Goal: Browse casually: Explore the website without a specific task or goal

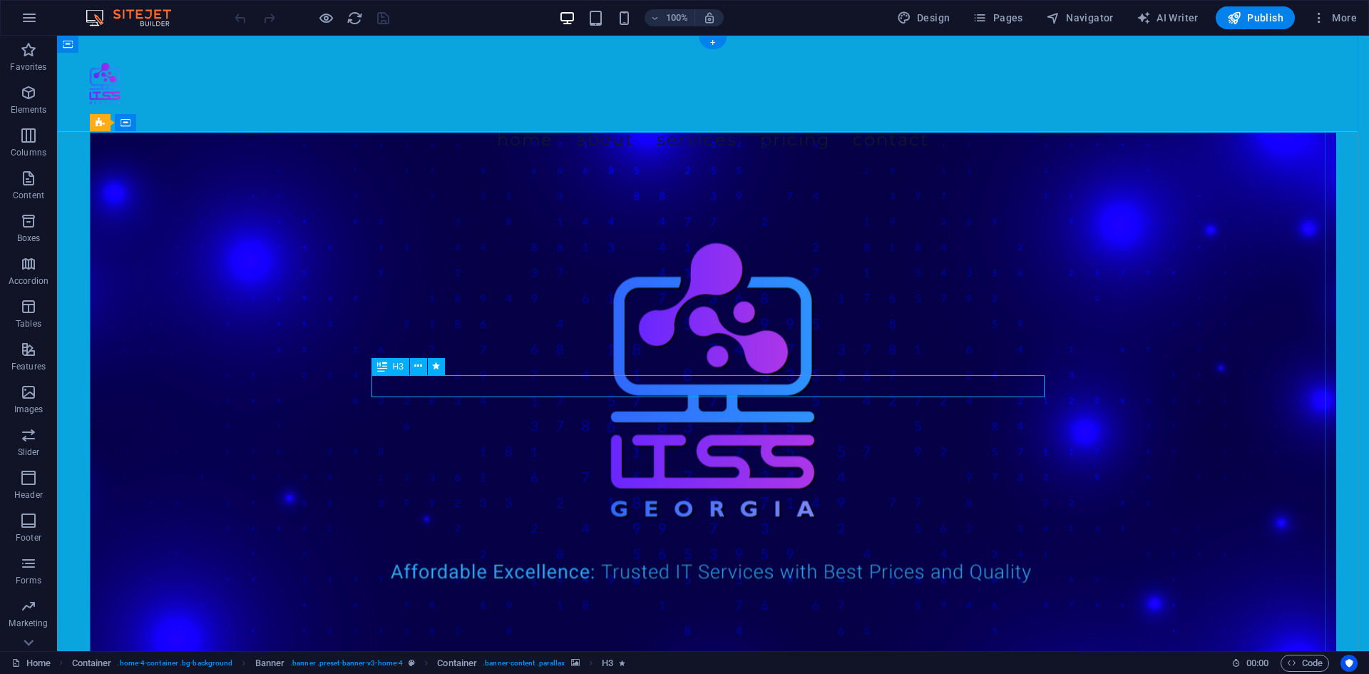
drag, startPoint x: 726, startPoint y: 378, endPoint x: 726, endPoint y: 371, distance: 7.8
click at [541, 120] on nav "Home About Services Pricing Contact" at bounding box center [712, 140] width 1289 height 40
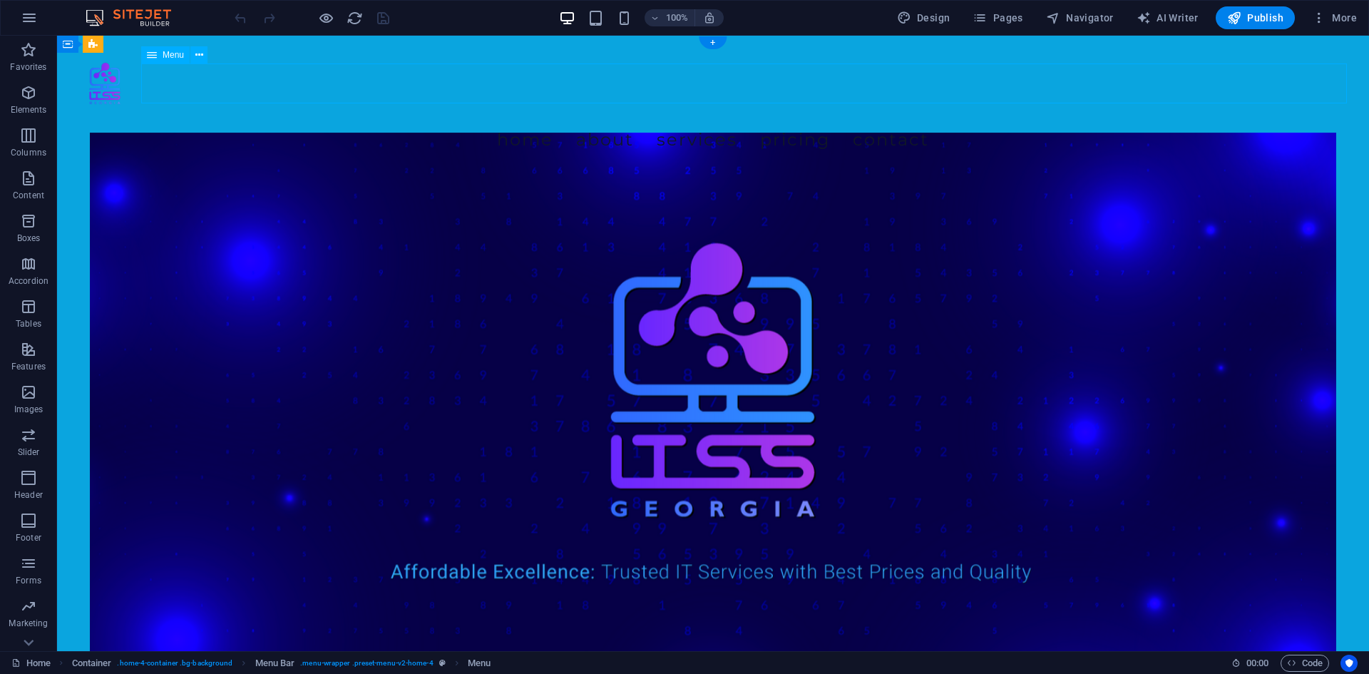
click at [661, 120] on nav "Home About Services Pricing Contact" at bounding box center [712, 140] width 1289 height 40
click at [848, 120] on nav "Home About Services Pricing Contact" at bounding box center [712, 140] width 1289 height 40
click at [517, 120] on nav "Home About Services Pricing Contact" at bounding box center [712, 140] width 1289 height 40
click at [680, 120] on nav "Home About Services Pricing Contact" at bounding box center [712, 140] width 1289 height 40
click at [769, 120] on nav "Home About Services Pricing Contact" at bounding box center [712, 140] width 1289 height 40
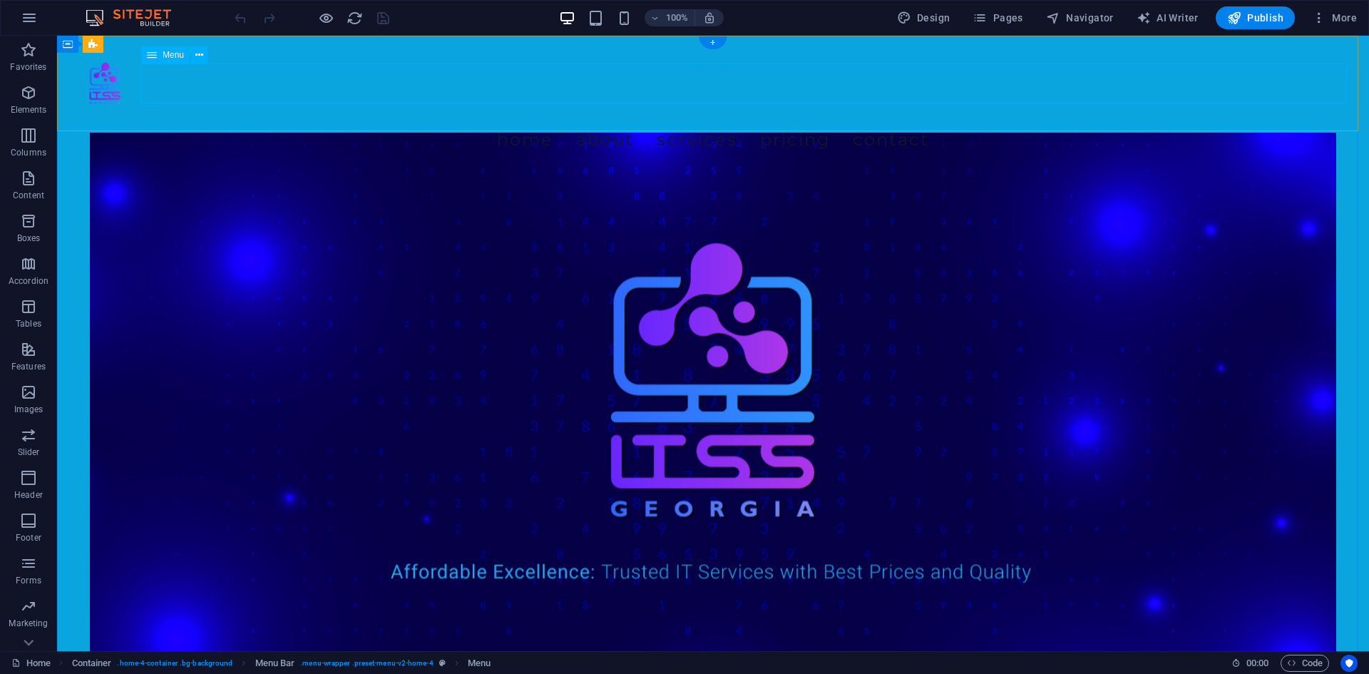
click at [729, 120] on nav "Home About Services Pricing Contact" at bounding box center [712, 140] width 1289 height 40
select select
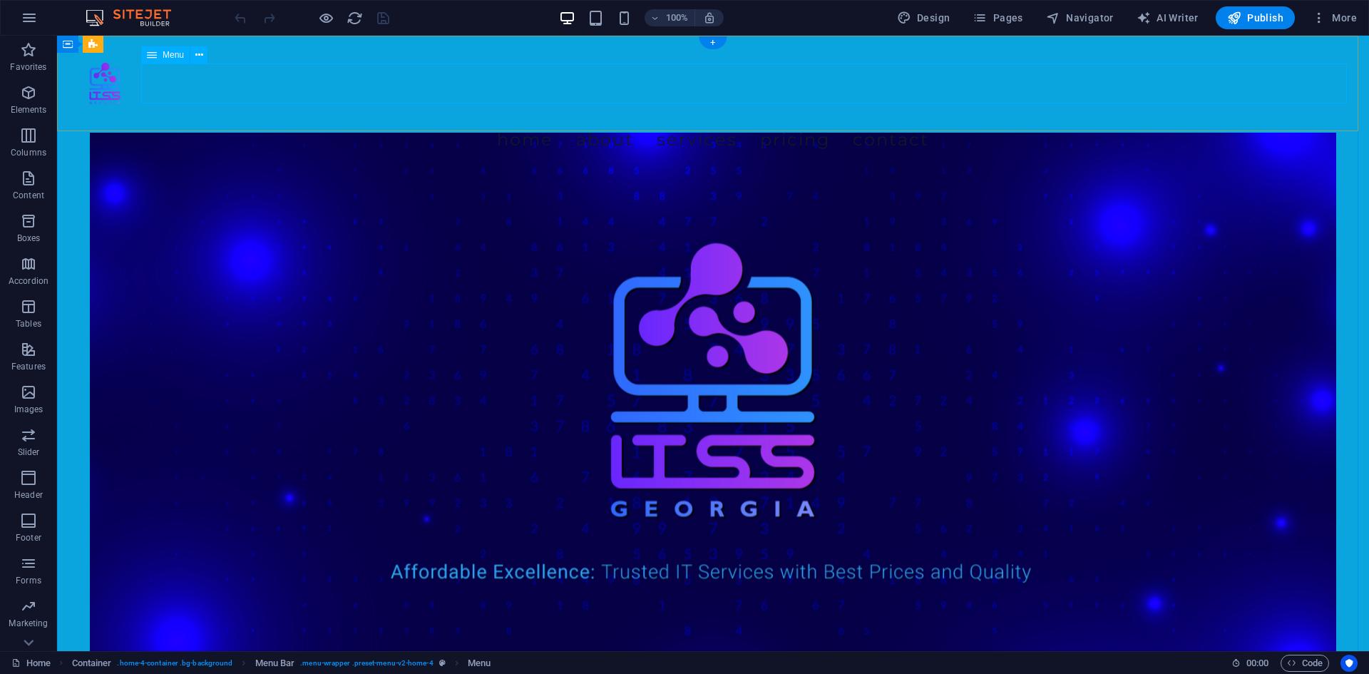
select select
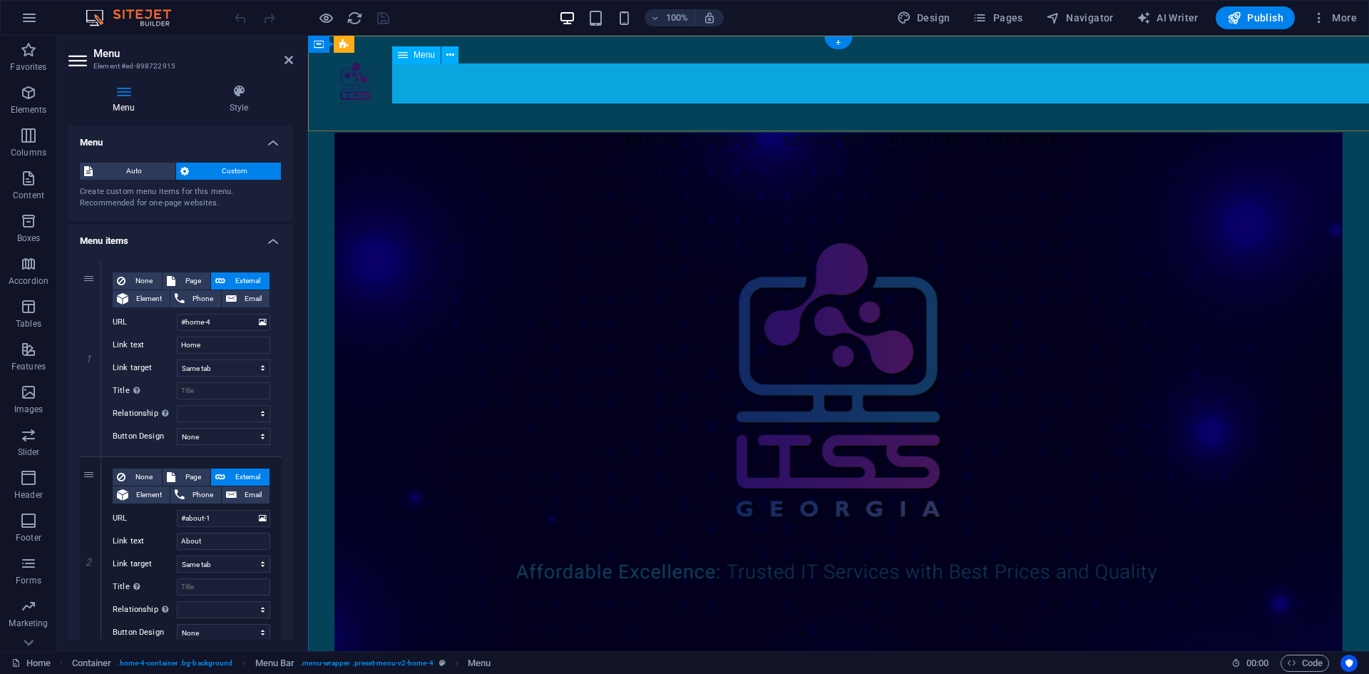
click at [729, 120] on nav "Home About Services Pricing Contact" at bounding box center [838, 140] width 1038 height 40
click at [294, 63] on aside "Menu Element #ed-898722915 Menu Style Menu Auto Custom Create custom menu items…" at bounding box center [182, 343] width 251 height 615
drag, startPoint x: 291, startPoint y: 60, endPoint x: 319, endPoint y: 35, distance: 37.4
click at [291, 60] on icon at bounding box center [288, 59] width 9 height 11
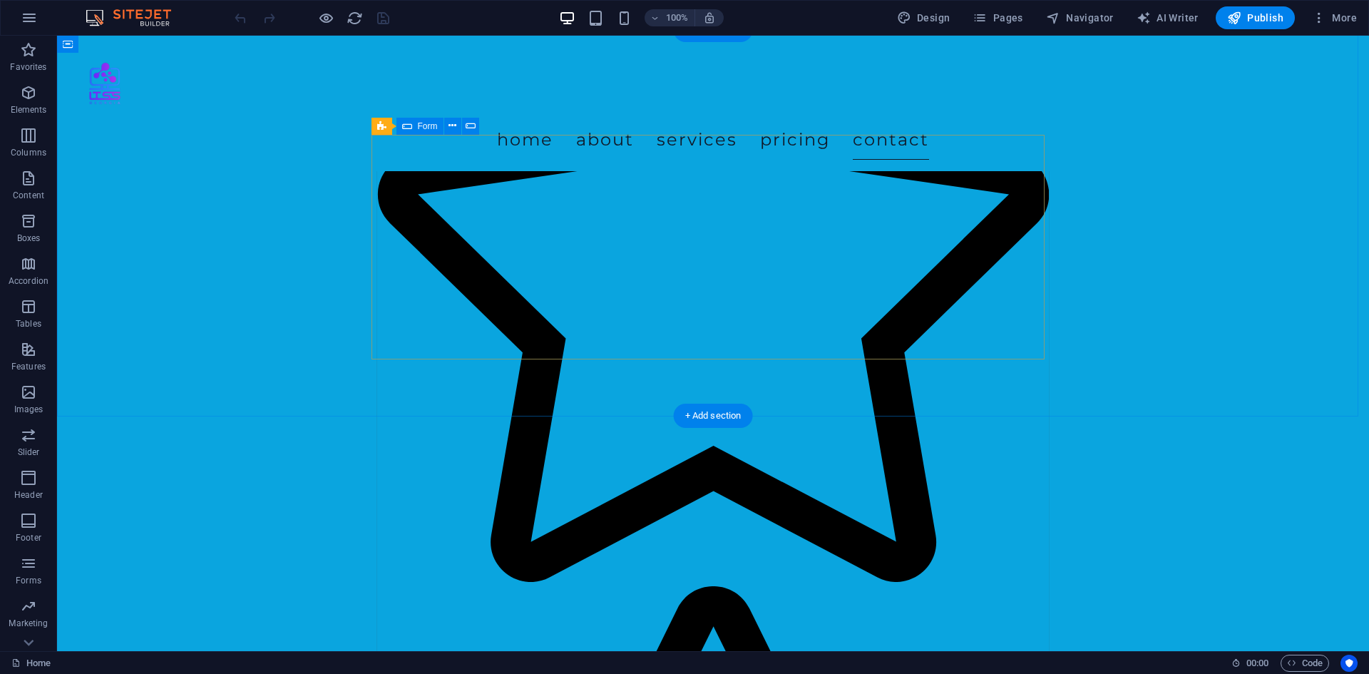
scroll to position [2972, 0]
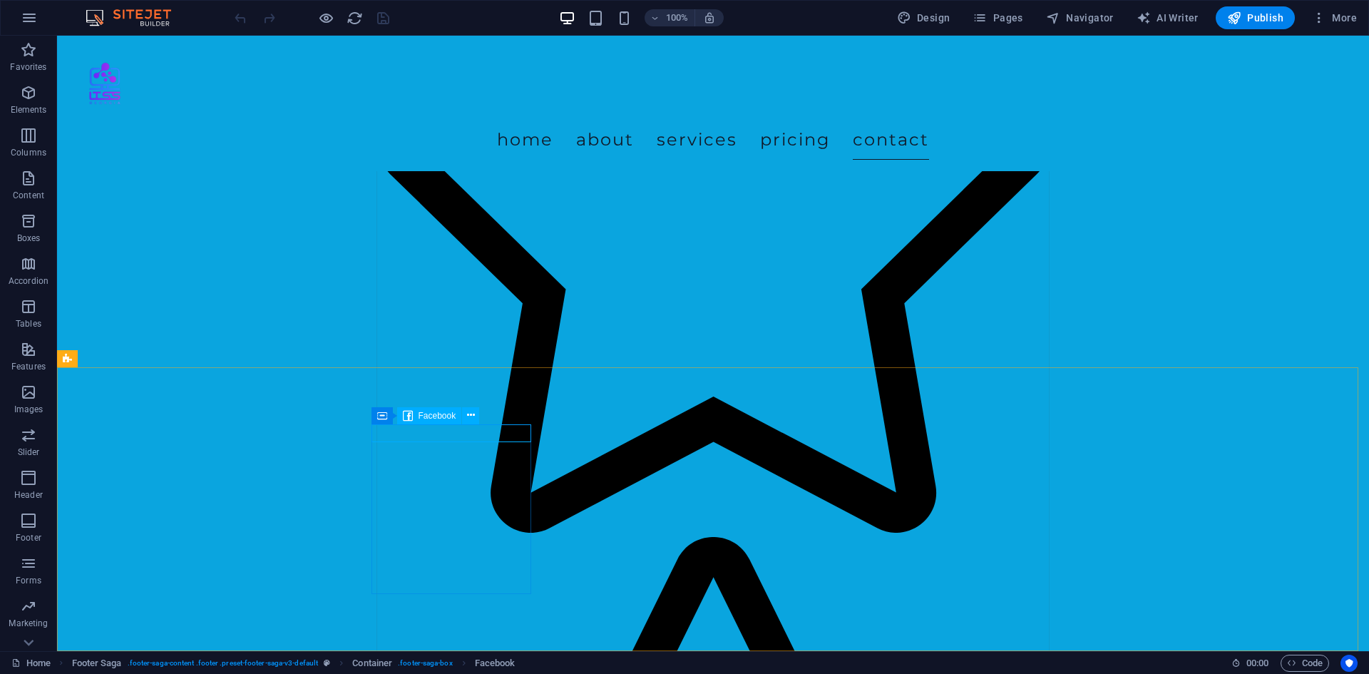
click at [455, 413] on span "Facebook" at bounding box center [437, 415] width 38 height 9
click at [472, 415] on icon at bounding box center [471, 415] width 8 height 15
click at [411, 418] on icon at bounding box center [408, 415] width 10 height 17
